Goal: Download file/media

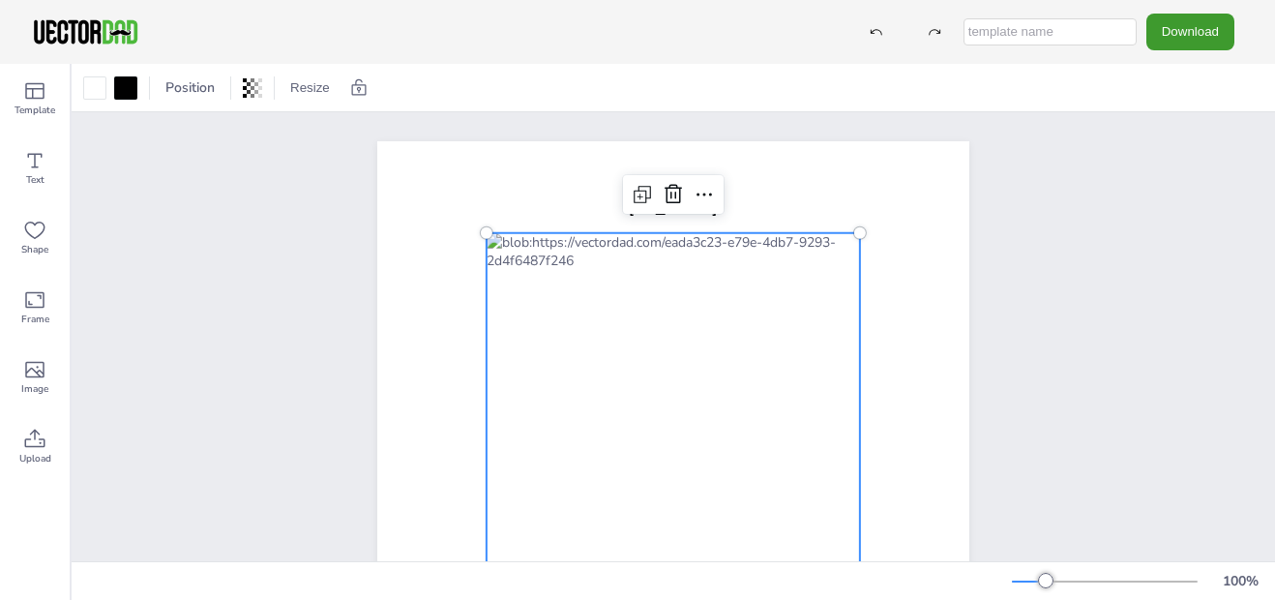
click at [571, 374] on div at bounding box center [673, 533] width 373 height 601
click at [35, 171] on icon at bounding box center [34, 160] width 23 height 23
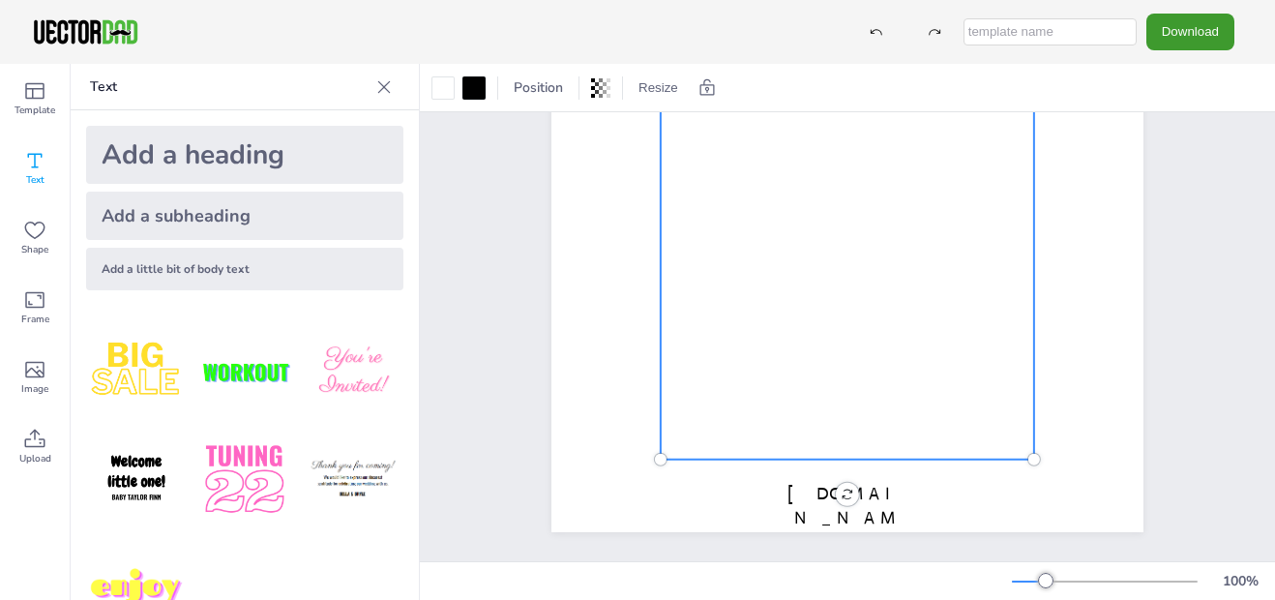
scroll to position [389, 0]
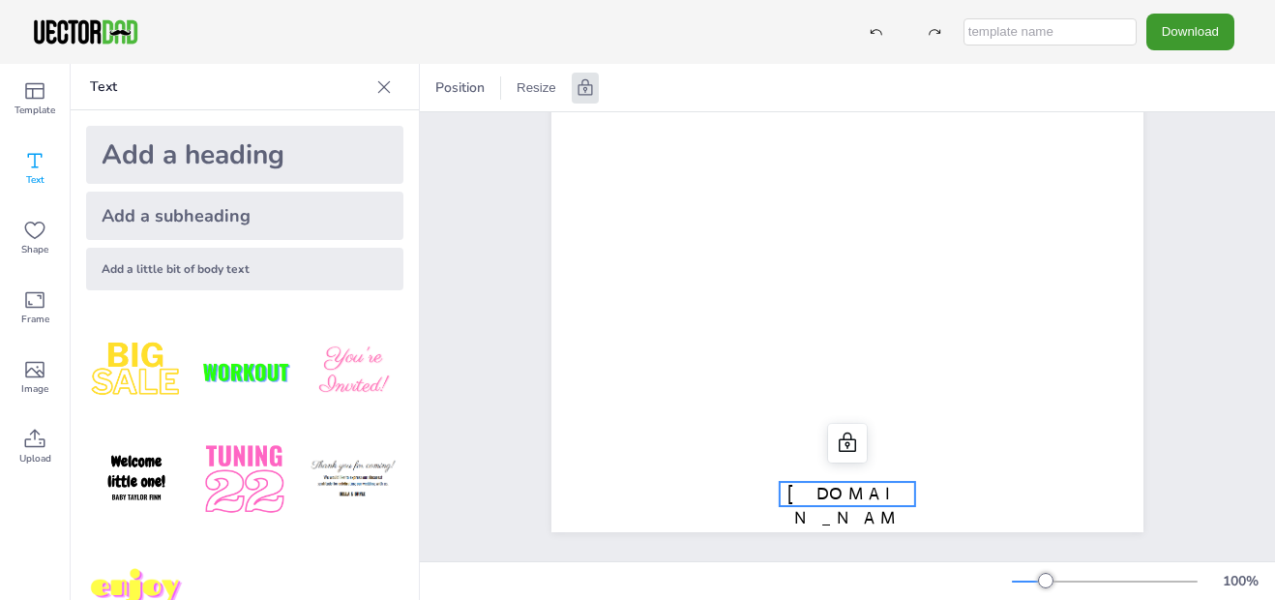
click at [831, 483] on span "[DOMAIN_NAME]" at bounding box center [848, 518] width 120 height 70
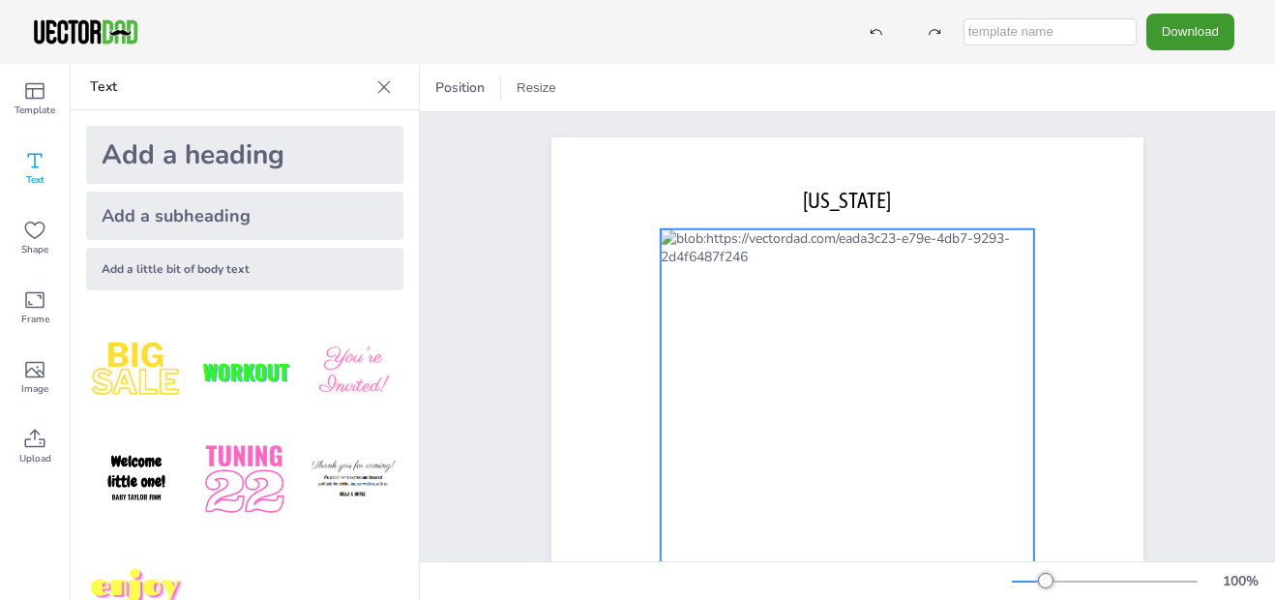
scroll to position [2, 0]
click at [824, 246] on div at bounding box center [847, 531] width 373 height 601
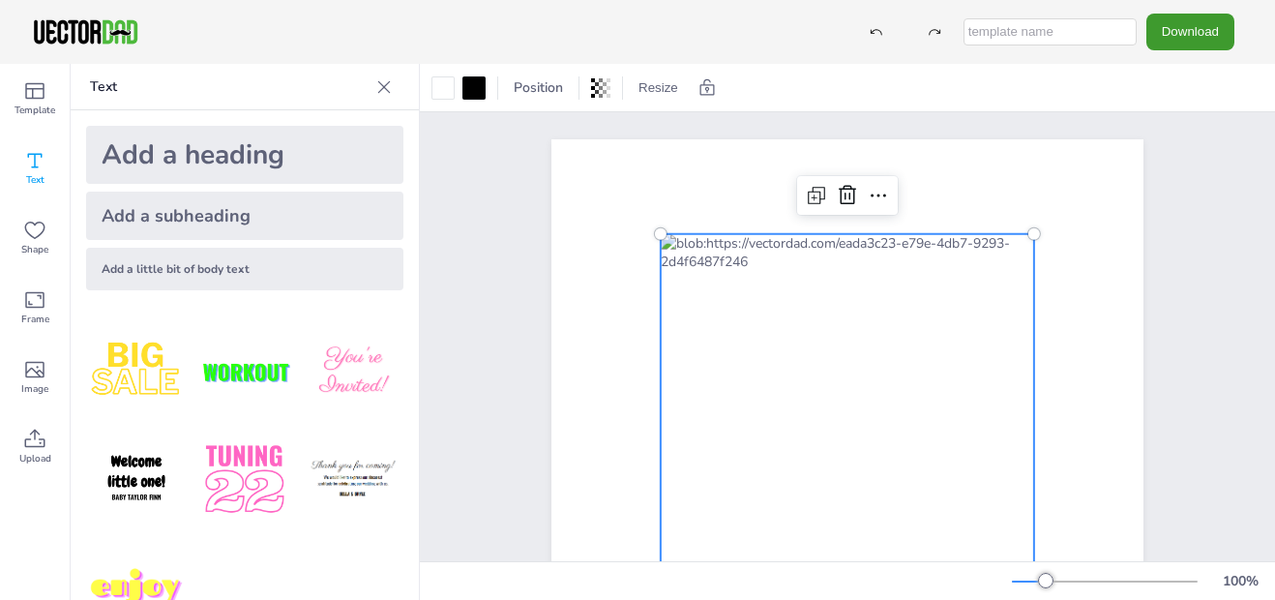
click at [838, 259] on div at bounding box center [847, 534] width 373 height 601
click at [598, 89] on icon at bounding box center [600, 87] width 19 height 19
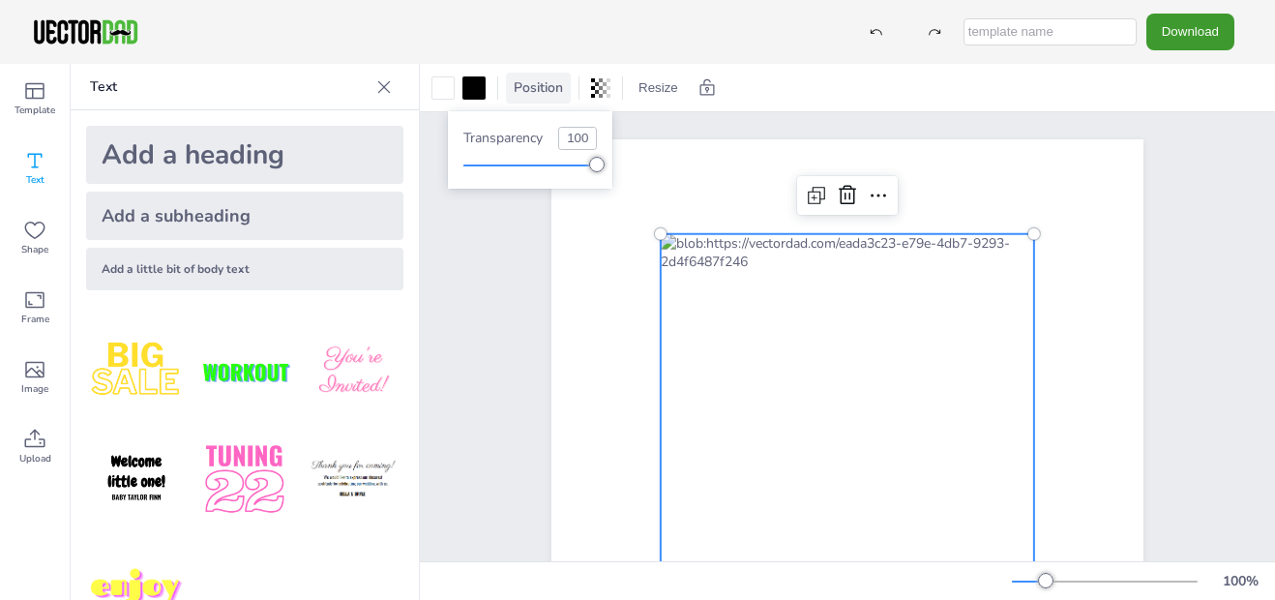
click at [551, 90] on span "Position" at bounding box center [538, 87] width 57 height 18
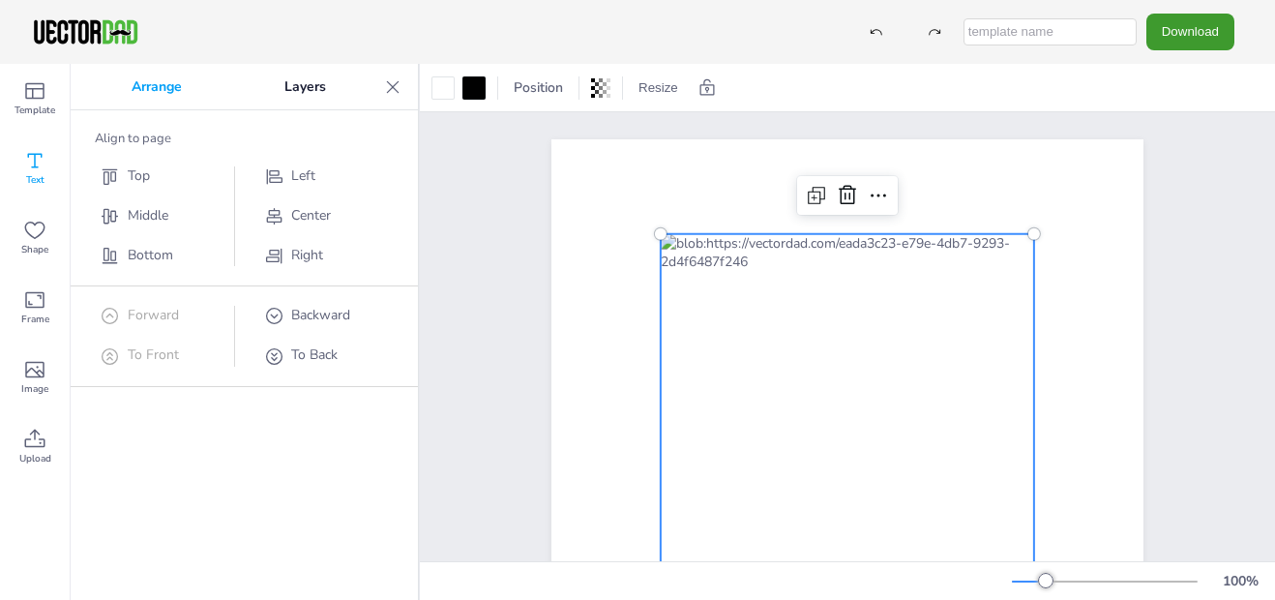
click at [155, 37] on div "Download" at bounding box center [637, 32] width 1275 height 64
click at [40, 376] on icon at bounding box center [34, 370] width 19 height 16
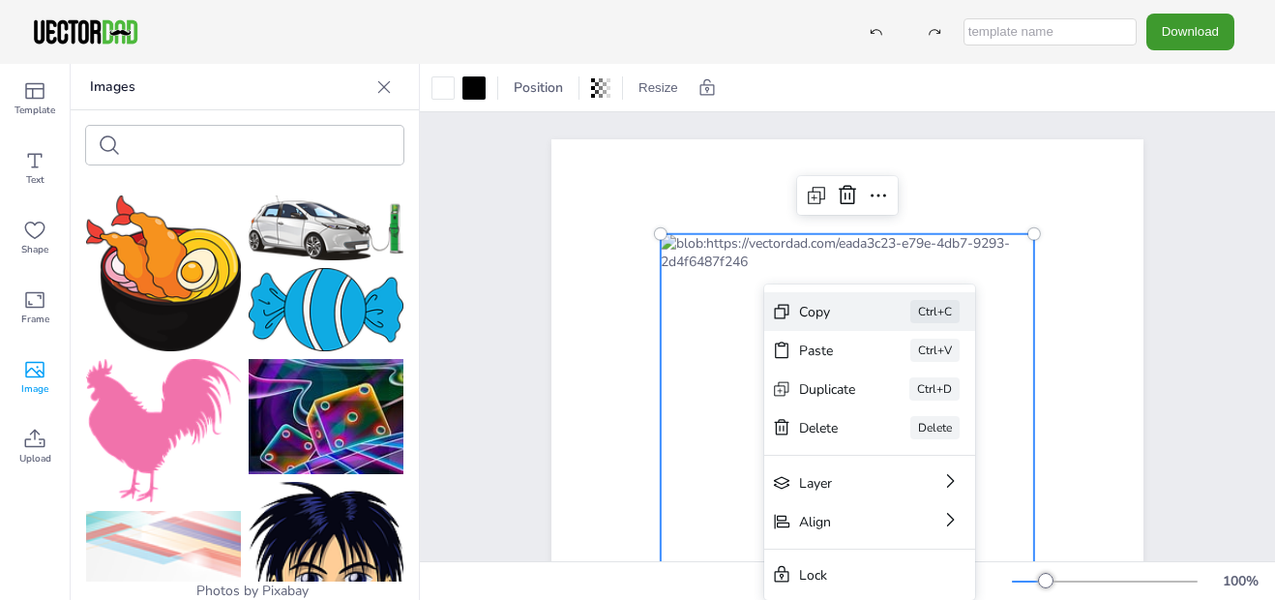
click at [839, 313] on div "Copy" at bounding box center [827, 312] width 57 height 18
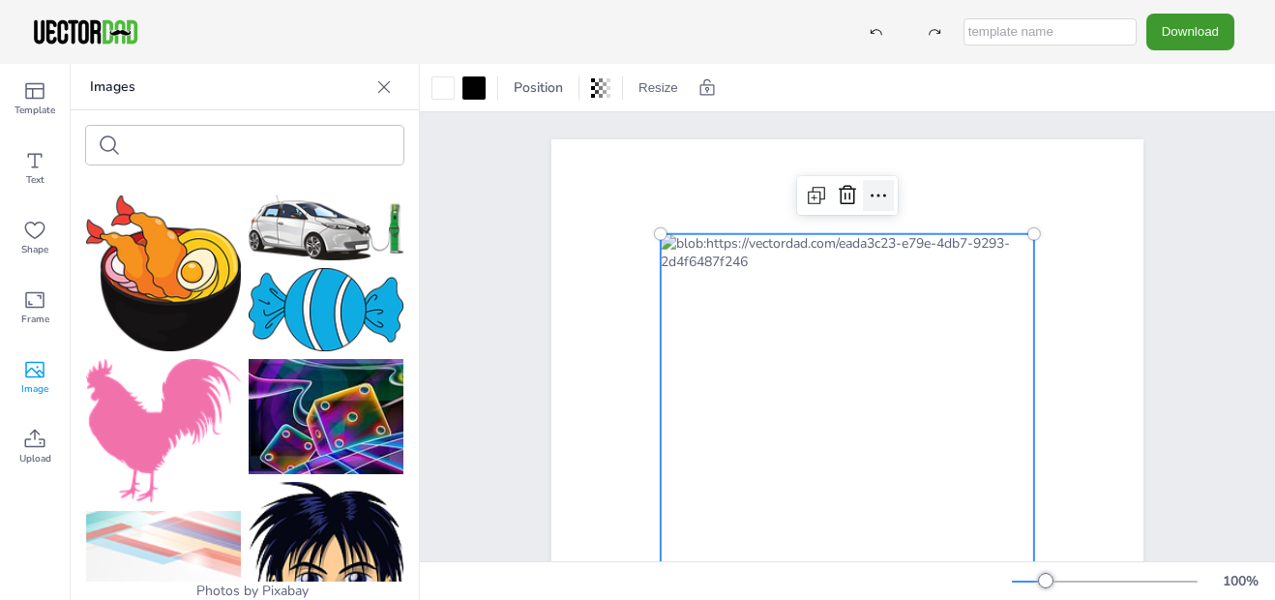
click at [867, 199] on icon at bounding box center [878, 195] width 23 height 23
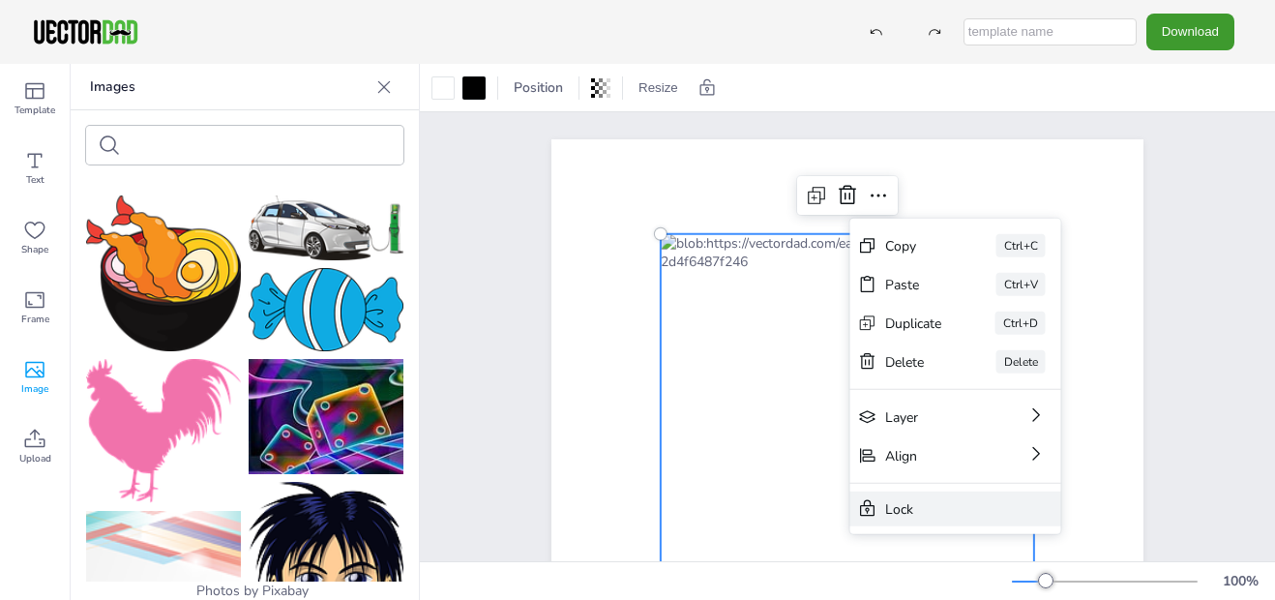
click at [909, 517] on div "Lock" at bounding box center [942, 508] width 114 height 18
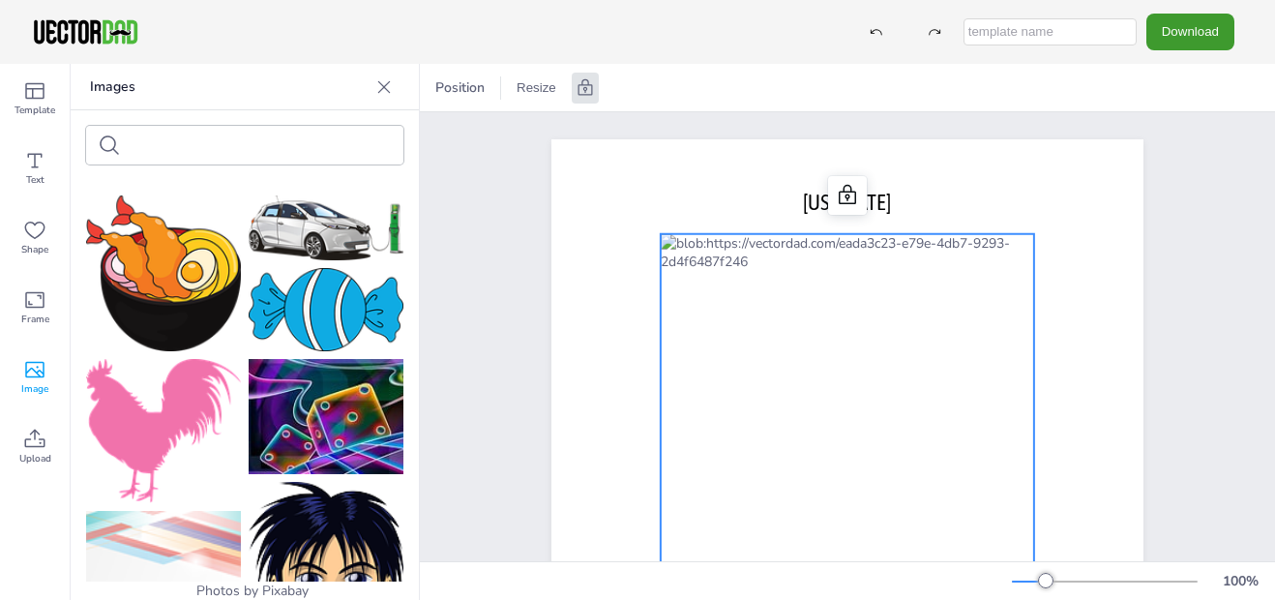
drag, startPoint x: 879, startPoint y: 281, endPoint x: 928, endPoint y: 327, distance: 67.8
click at [842, 205] on icon at bounding box center [847, 196] width 17 height 19
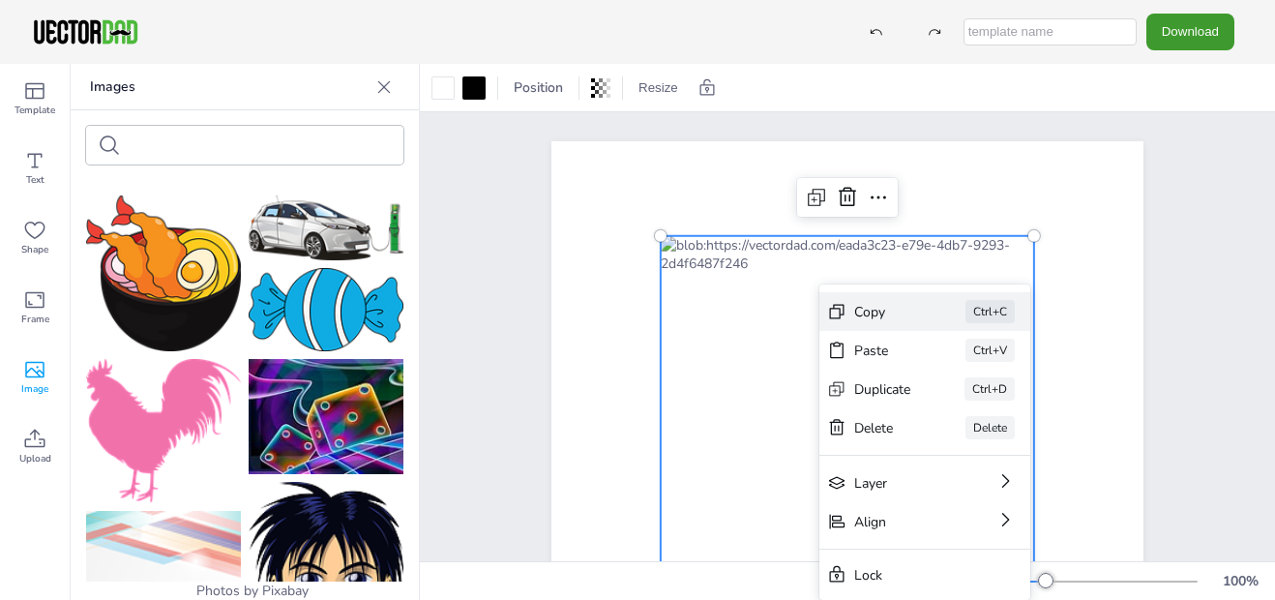
click at [852, 302] on div "Copy Ctrl+C" at bounding box center [925, 311] width 211 height 39
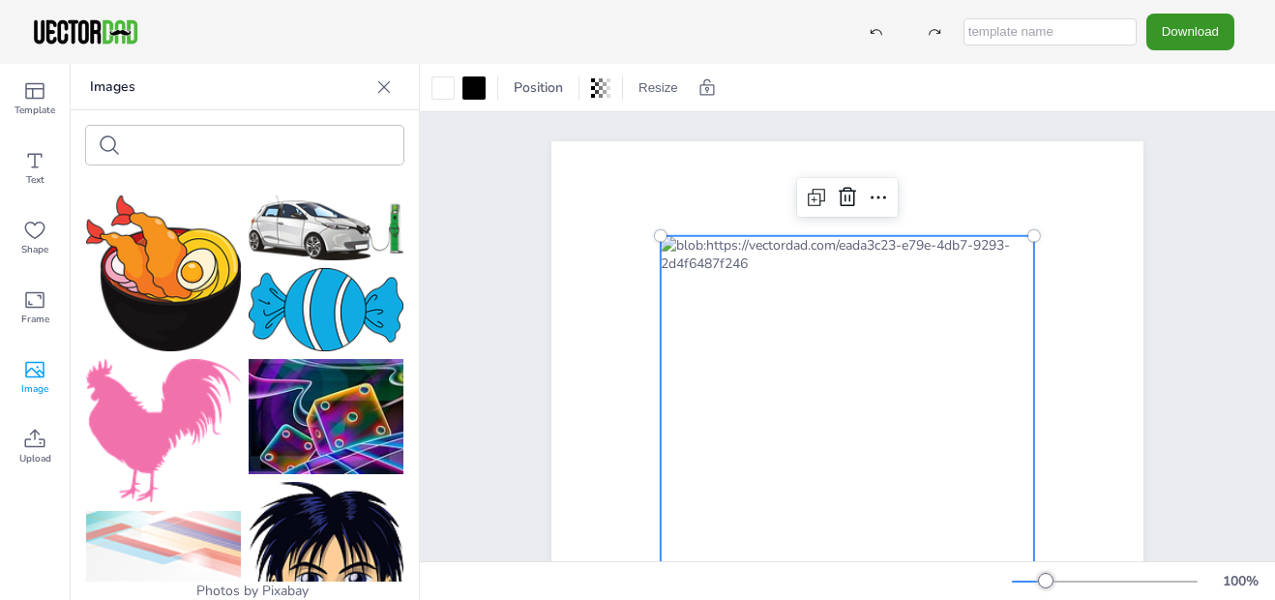
click at [1179, 25] on button "Download" at bounding box center [1191, 32] width 88 height 36
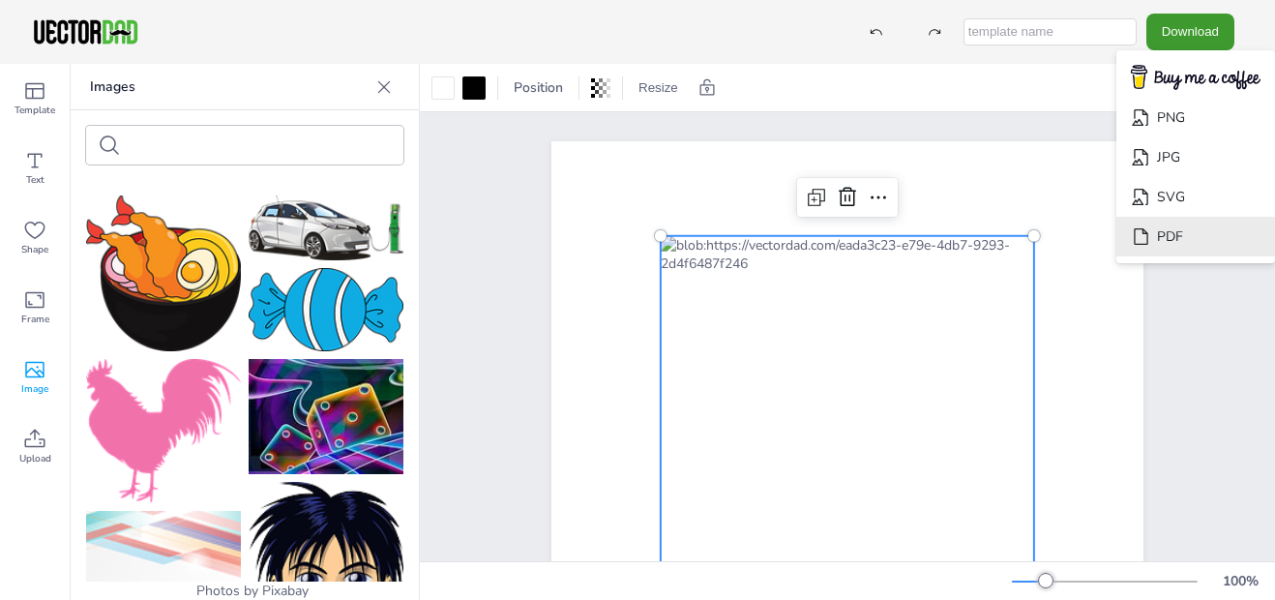
click at [1143, 227] on icon "Download" at bounding box center [1141, 236] width 20 height 20
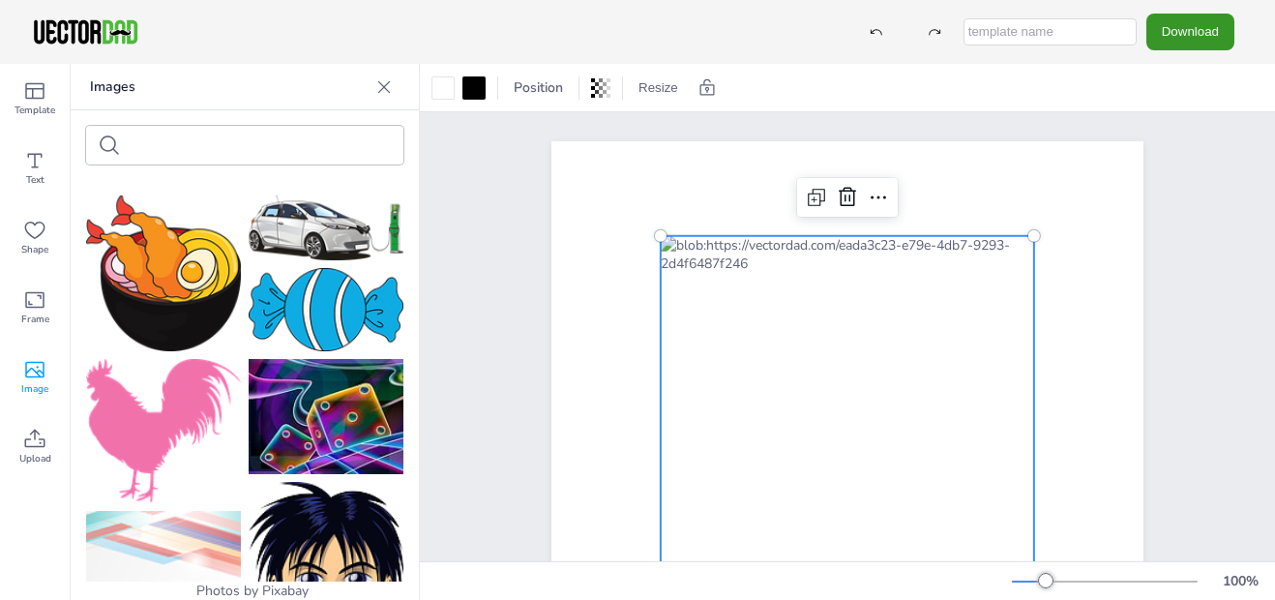
click at [1223, 28] on button "Download" at bounding box center [1191, 32] width 88 height 36
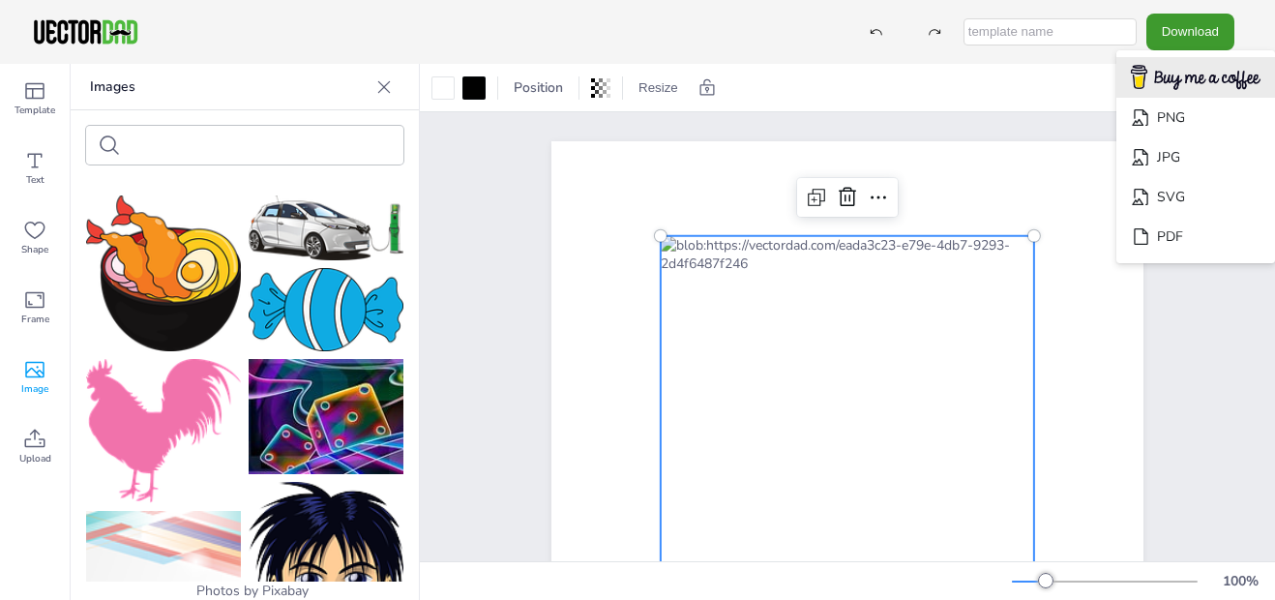
click at [1197, 75] on img "Download" at bounding box center [1196, 78] width 155 height 38
